Goal: Find specific page/section: Find specific page/section

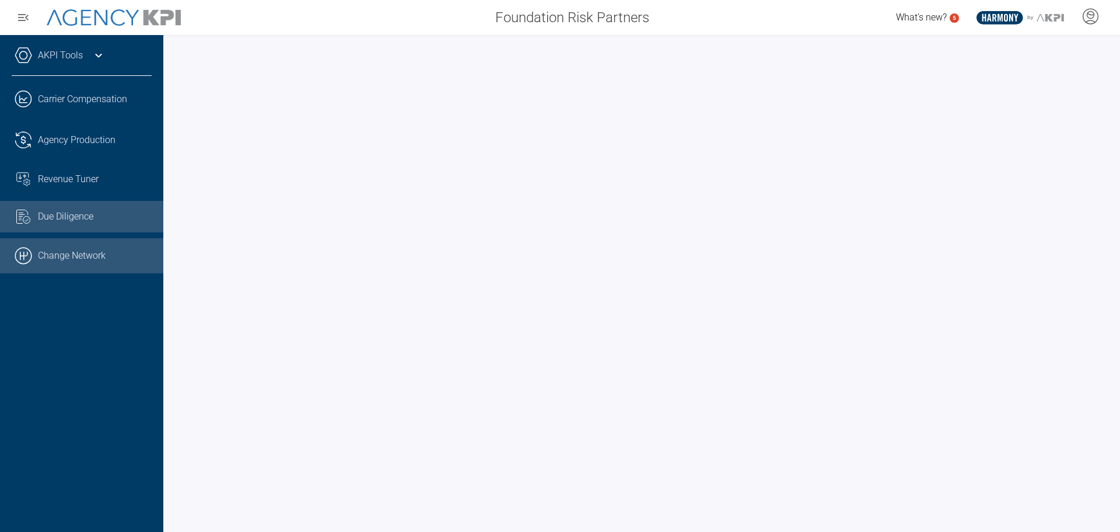
click at [87, 253] on link ".cls-1{fill:none;stroke:#000;stroke-linecap:round;stroke-linejoin:round;stroke-…" at bounding box center [81, 255] width 163 height 35
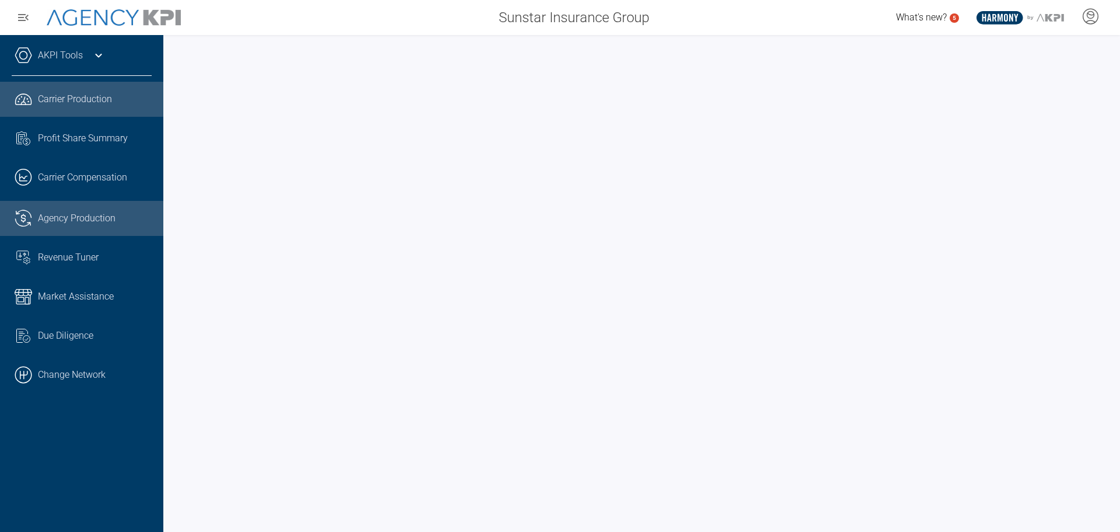
click at [86, 214] on span "Agency Production" at bounding box center [77, 218] width 78 height 14
